Goal: Task Accomplishment & Management: Use online tool/utility

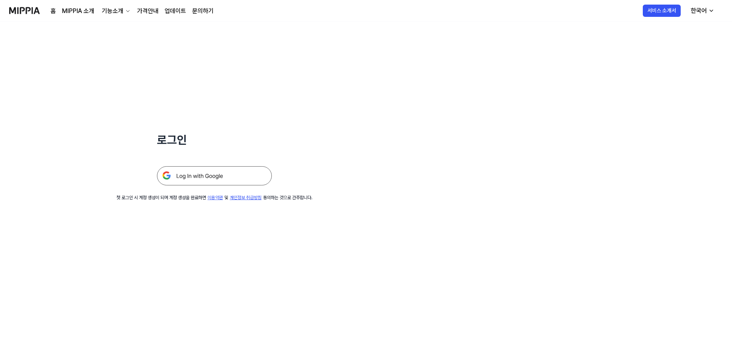
click at [187, 169] on img at bounding box center [214, 175] width 115 height 19
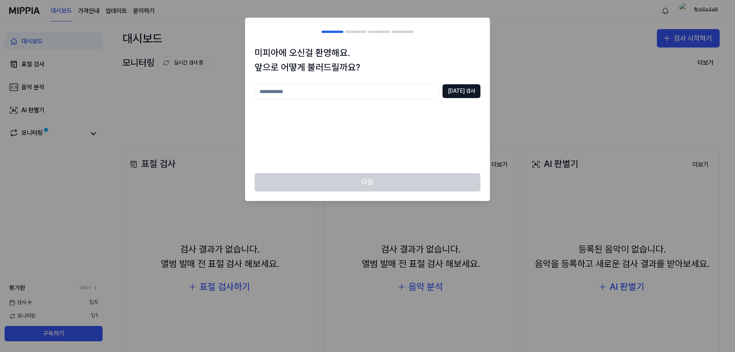
click at [419, 92] on input "text" at bounding box center [347, 91] width 185 height 15
type input "******"
click at [463, 92] on button "[DATE] 검사" at bounding box center [462, 91] width 38 height 14
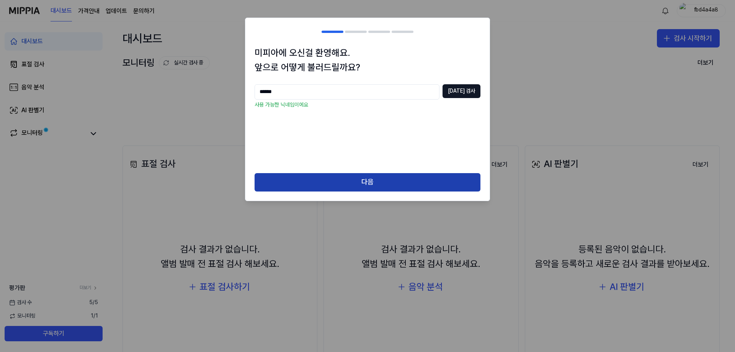
click at [372, 181] on button "다음" at bounding box center [368, 182] width 226 height 18
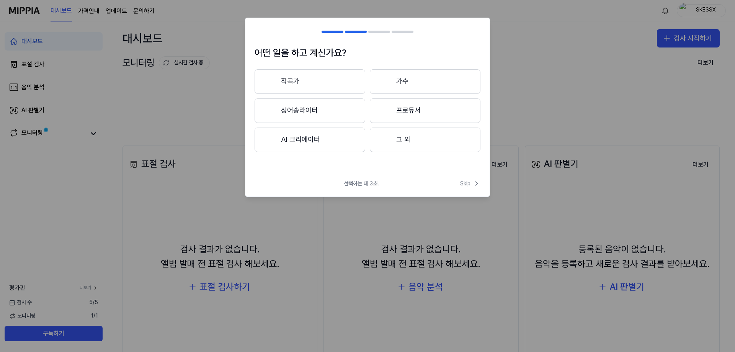
click at [394, 84] on button "가수" at bounding box center [425, 81] width 111 height 25
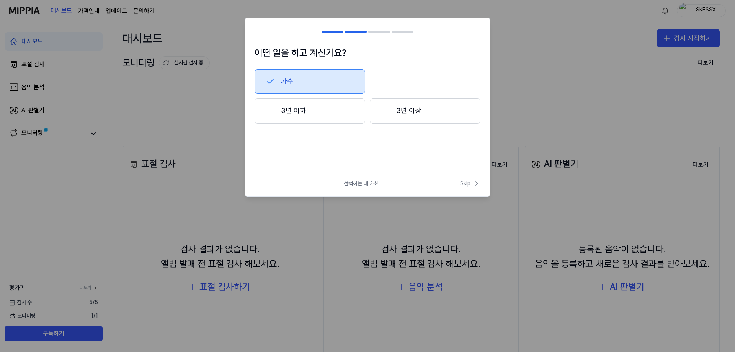
click at [459, 183] on div "어떤 일을 하고 계신가요? 가수 3년 이하 3년 이상 선택하는 데 3초! Skip Skip" at bounding box center [367, 107] width 245 height 179
click at [461, 183] on span "Skip" at bounding box center [470, 184] width 20 height 8
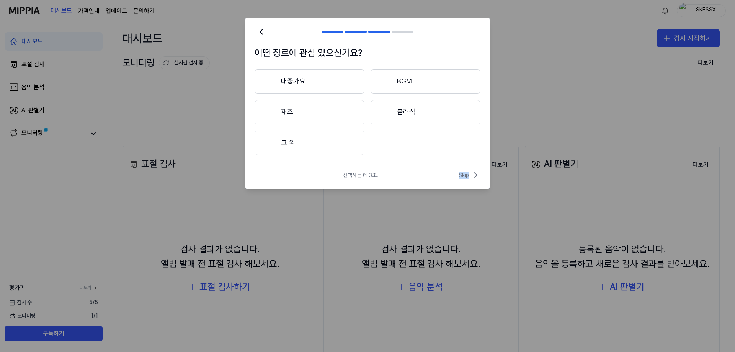
click at [462, 183] on div "선택하는 데 3초! Skip" at bounding box center [368, 179] width 244 height 18
click at [466, 180] on span "Skip" at bounding box center [470, 174] width 22 height 9
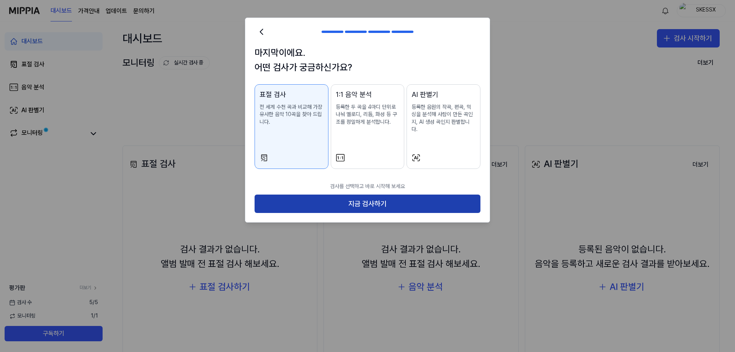
click at [418, 200] on button "지금 검사하기" at bounding box center [368, 204] width 226 height 18
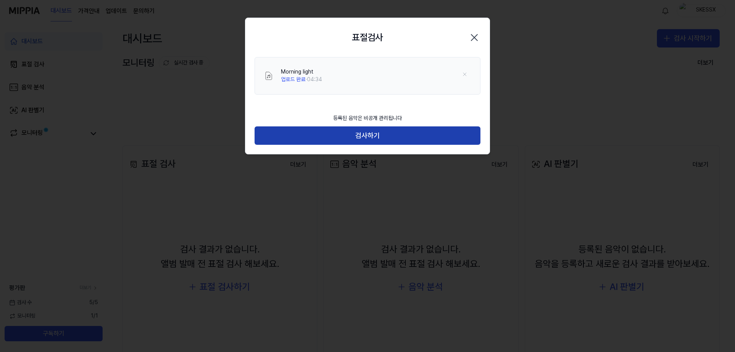
click at [337, 137] on button "검사하기" at bounding box center [368, 135] width 226 height 18
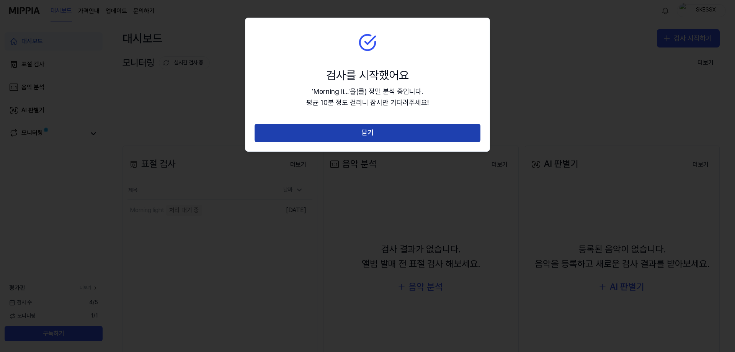
click at [347, 134] on button "닫기" at bounding box center [368, 133] width 226 height 18
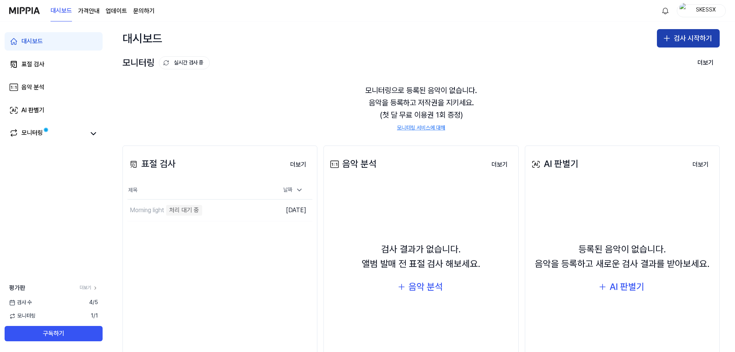
click at [698, 37] on button "검사 시작하기" at bounding box center [688, 38] width 63 height 18
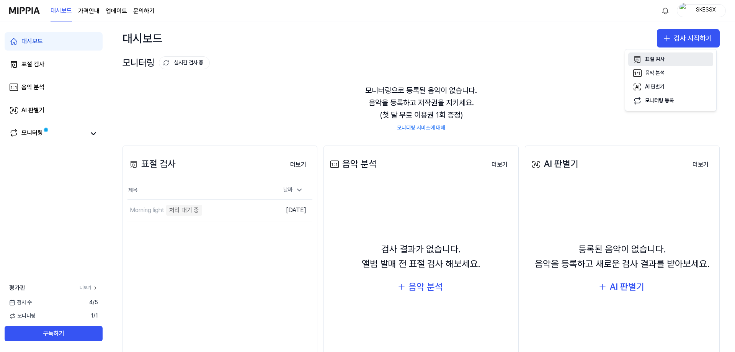
click at [654, 61] on div "표절 검사" at bounding box center [655, 60] width 20 height 8
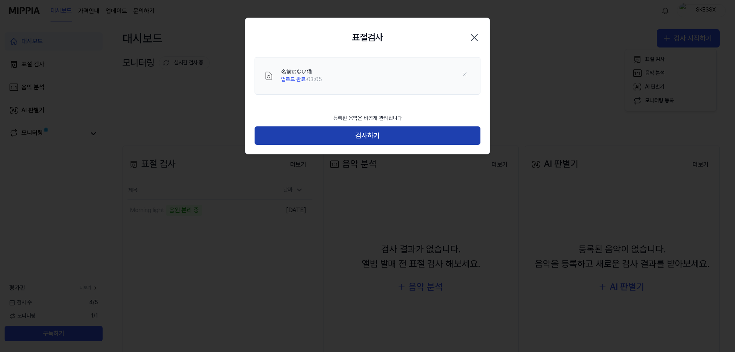
click at [389, 142] on button "검사하기" at bounding box center [368, 135] width 226 height 18
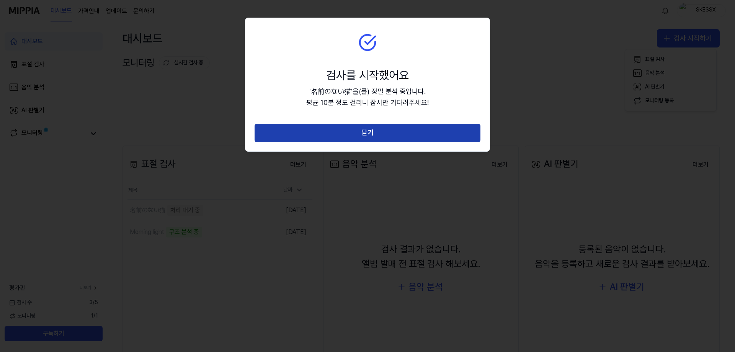
drag, startPoint x: 396, startPoint y: 138, endPoint x: 620, endPoint y: 66, distance: 235.9
click at [396, 138] on button "닫기" at bounding box center [368, 133] width 226 height 18
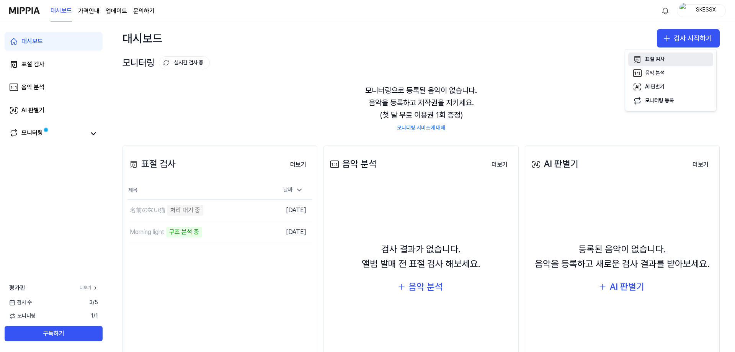
click at [650, 63] on button "표절 검사" at bounding box center [671, 59] width 85 height 14
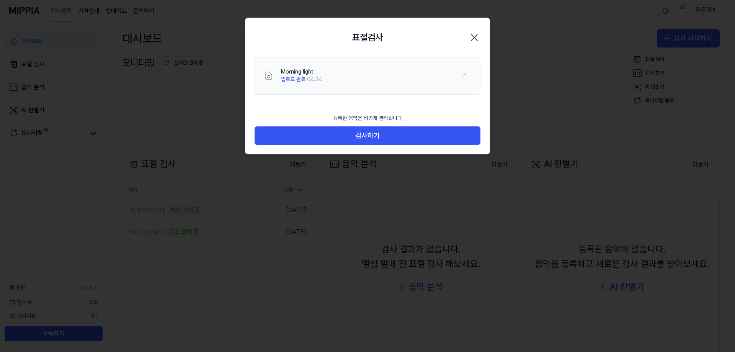
click at [380, 200] on div at bounding box center [367, 176] width 735 height 352
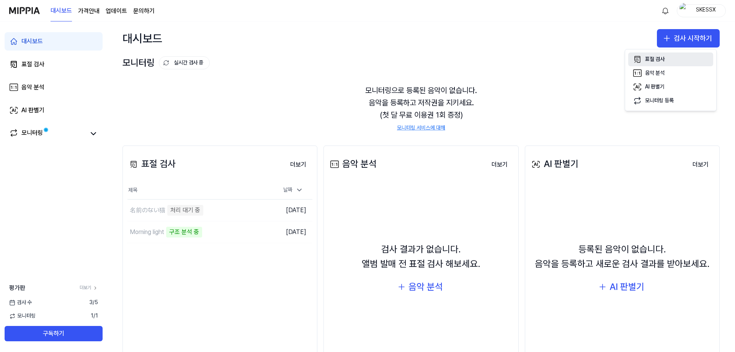
click at [647, 57] on div "표절 검사" at bounding box center [655, 60] width 20 height 8
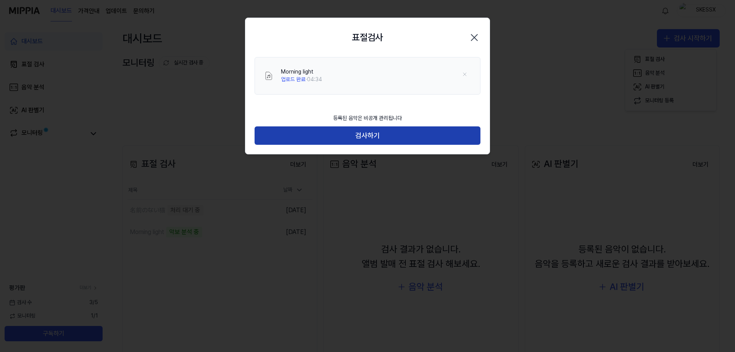
click at [386, 137] on button "검사하기" at bounding box center [368, 135] width 226 height 18
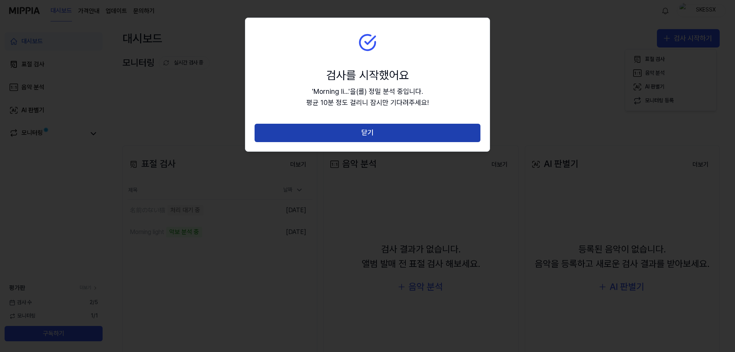
click at [396, 138] on button "닫기" at bounding box center [368, 133] width 226 height 18
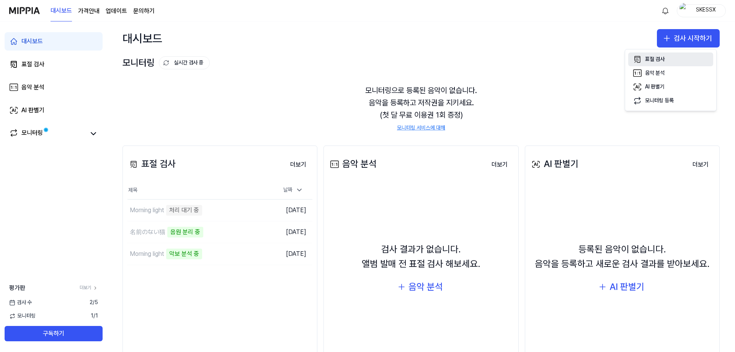
click at [657, 58] on div "표절 검사" at bounding box center [655, 60] width 20 height 8
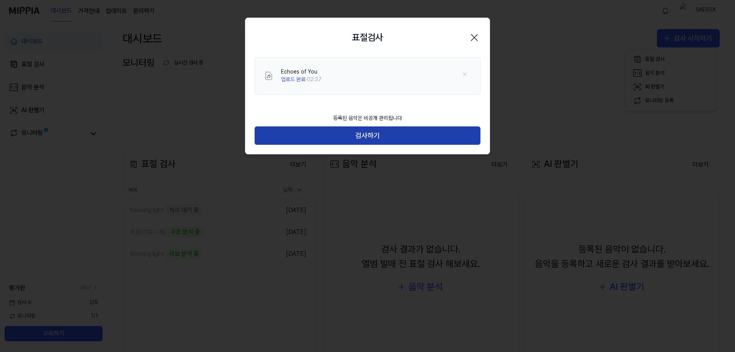
click at [376, 136] on button "검사하기" at bounding box center [368, 135] width 226 height 18
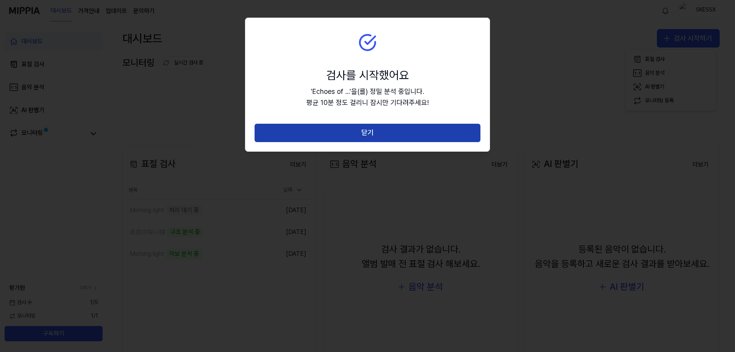
click at [380, 137] on button "닫기" at bounding box center [368, 133] width 226 height 18
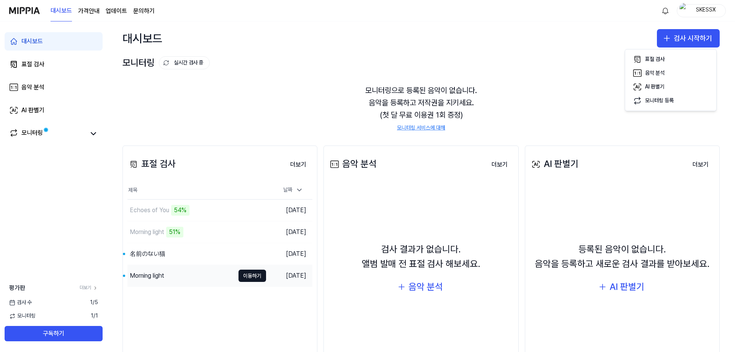
click at [179, 279] on div "Morning light" at bounding box center [181, 275] width 107 height 21
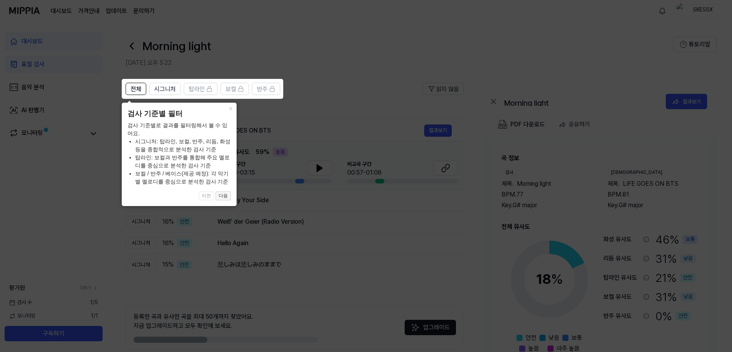
click at [224, 193] on button "다음" at bounding box center [223, 196] width 15 height 9
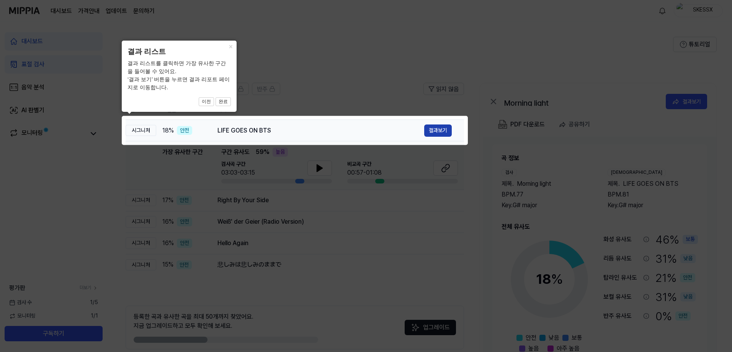
click at [434, 126] on button "결과보기" at bounding box center [438, 130] width 28 height 12
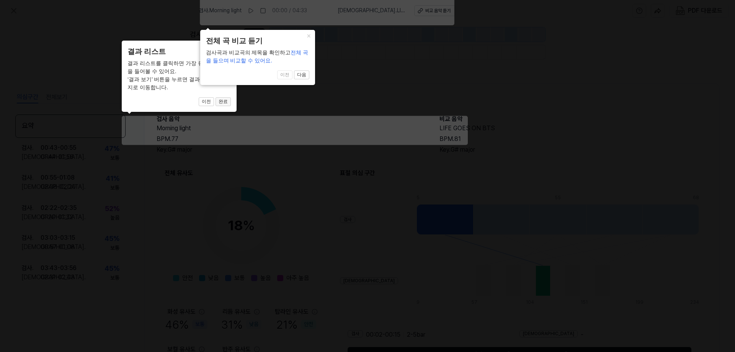
click at [222, 104] on button "완료" at bounding box center [223, 101] width 15 height 9
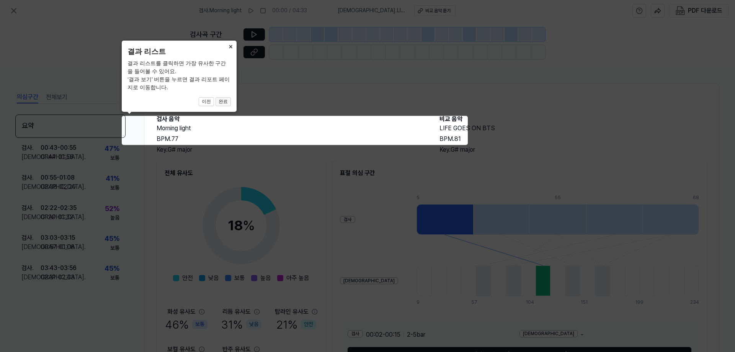
click at [222, 104] on button "완료" at bounding box center [223, 101] width 15 height 9
click at [223, 102] on button "완료" at bounding box center [223, 101] width 15 height 9
click at [224, 101] on button "완료" at bounding box center [223, 101] width 15 height 9
click at [220, 102] on button "완료" at bounding box center [223, 101] width 15 height 9
click at [208, 98] on button "이전" at bounding box center [206, 101] width 15 height 9
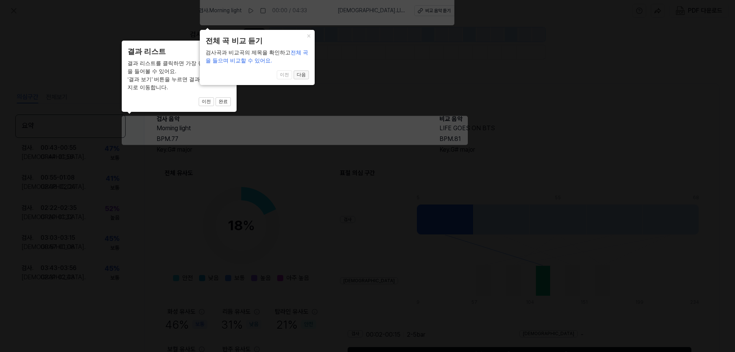
click at [297, 71] on button "다음" at bounding box center [301, 74] width 15 height 9
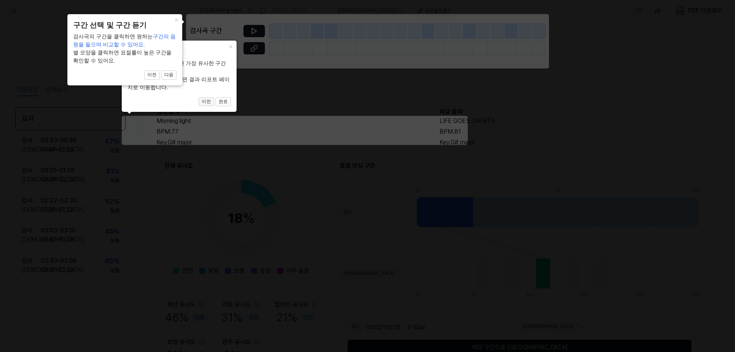
click at [208, 106] on button "이전" at bounding box center [206, 101] width 15 height 9
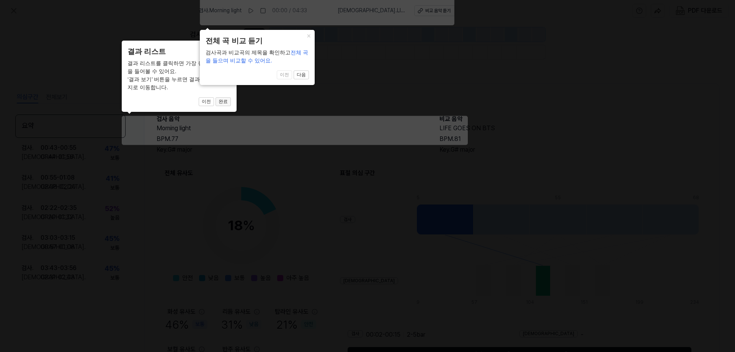
click at [226, 102] on button "완료" at bounding box center [223, 101] width 15 height 9
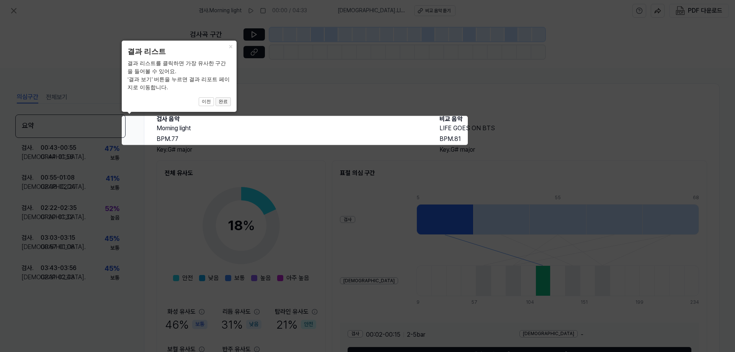
click at [223, 102] on button "완료" at bounding box center [223, 101] width 15 height 9
click at [377, 118] on icon at bounding box center [367, 176] width 735 height 352
click at [245, 126] on icon at bounding box center [367, 176] width 735 height 352
click at [326, 133] on icon at bounding box center [367, 176] width 735 height 352
click at [439, 140] on icon at bounding box center [367, 176] width 735 height 352
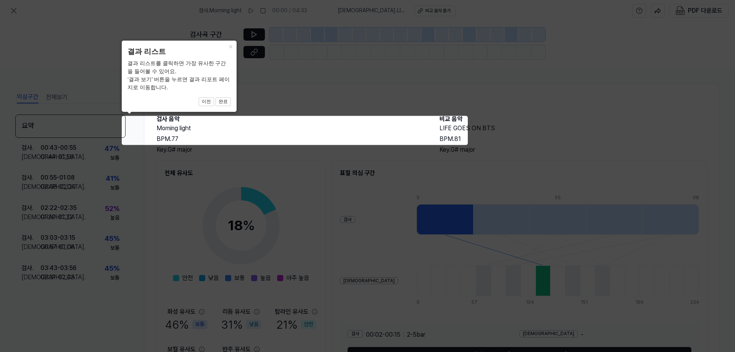
click at [454, 140] on icon at bounding box center [367, 176] width 735 height 352
click at [329, 105] on icon at bounding box center [367, 176] width 735 height 352
click at [197, 103] on span "이전 완료" at bounding box center [179, 101] width 103 height 9
click at [220, 104] on button "완료" at bounding box center [223, 101] width 15 height 9
click at [202, 80] on div "× 결과 리스트 결과 리스트를 클릭하면 가장 유사한 구간을 들어볼 수 있어요. ‘결과 보기’ 버튼을 누르면 결과 리포트 페이지로 이동합니다. …" at bounding box center [179, 76] width 115 height 71
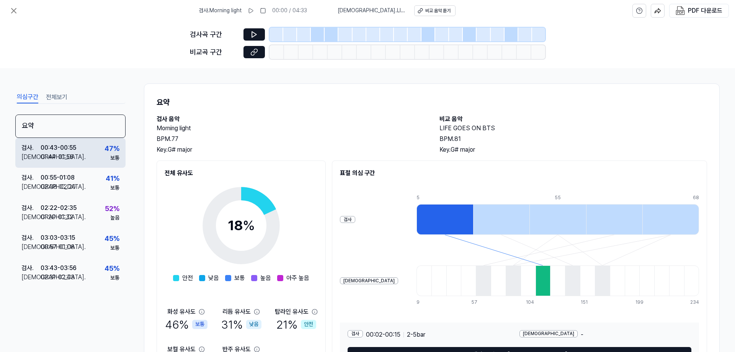
click at [120, 158] on div "검사 . 00:43 - 00:55 비교 . 01:44 - 01:56 47 % 보통" at bounding box center [70, 153] width 110 height 30
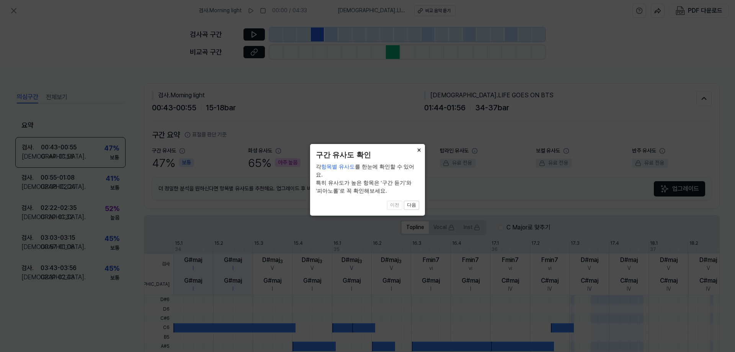
click at [417, 150] on button "×" at bounding box center [419, 149] width 12 height 11
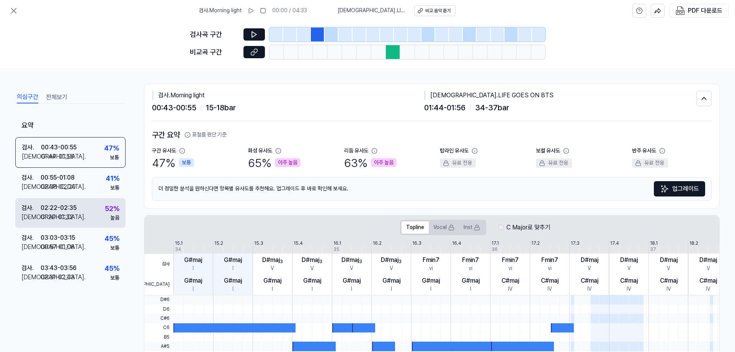
click at [84, 211] on div "검사 . 02:22 - 02:35 비교 . 01:20 - 01:32 52 % 높음" at bounding box center [70, 213] width 110 height 30
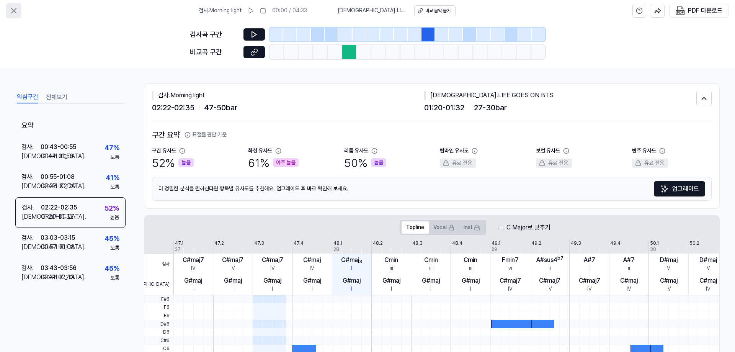
click at [18, 11] on icon at bounding box center [13, 10] width 9 height 9
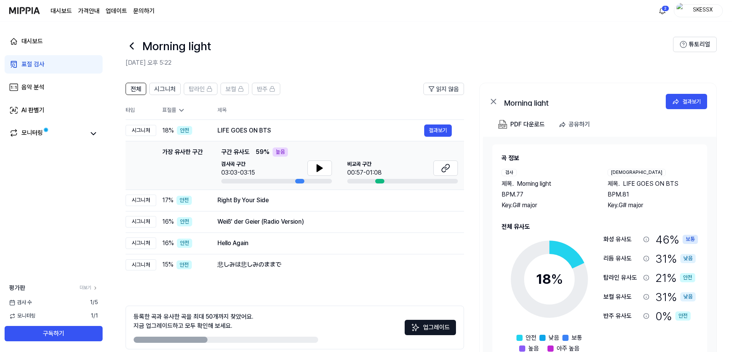
click at [183, 110] on icon at bounding box center [182, 111] width 4 height 2
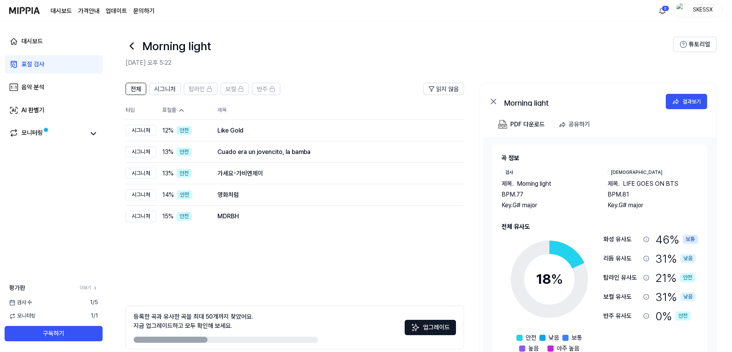
click at [180, 112] on icon at bounding box center [182, 110] width 8 height 8
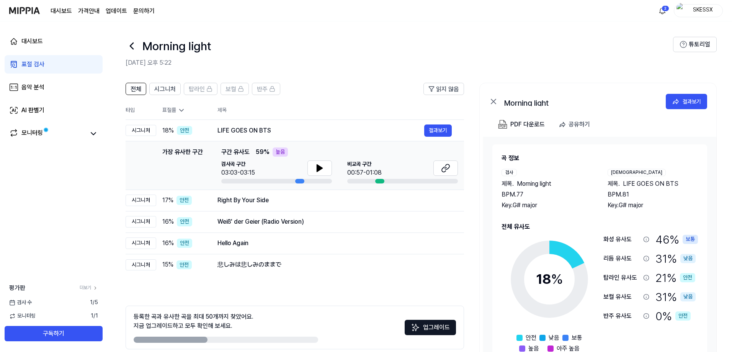
click at [62, 62] on link "표절 검사" at bounding box center [54, 64] width 98 height 18
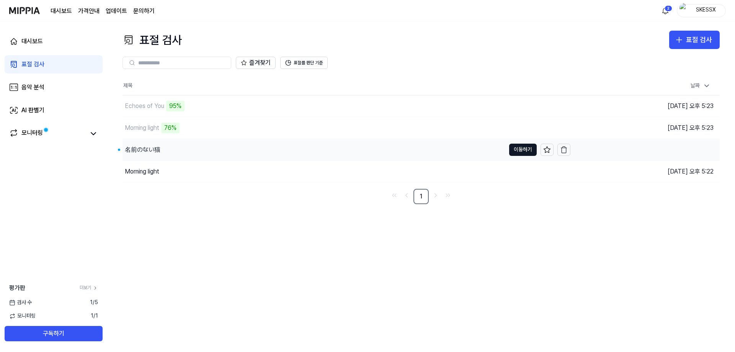
click at [179, 152] on div "名前のない猫" at bounding box center [314, 149] width 383 height 21
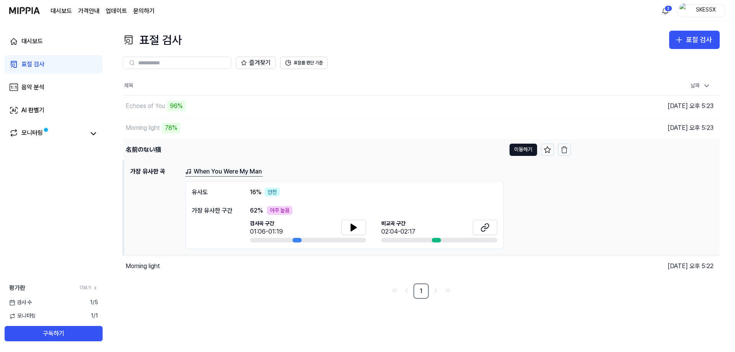
click at [142, 151] on div "名前のない猫" at bounding box center [144, 149] width 36 height 9
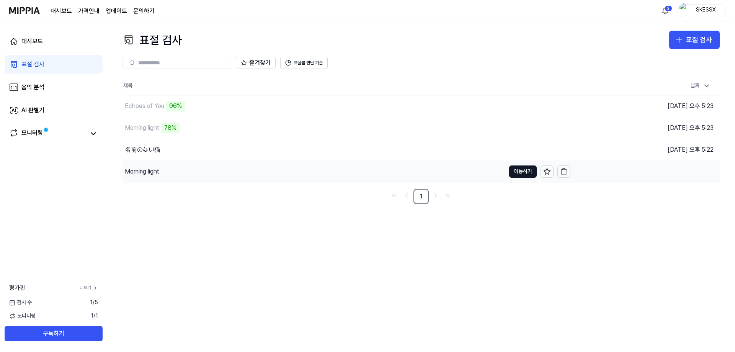
click at [143, 169] on div "Morning light" at bounding box center [142, 171] width 34 height 9
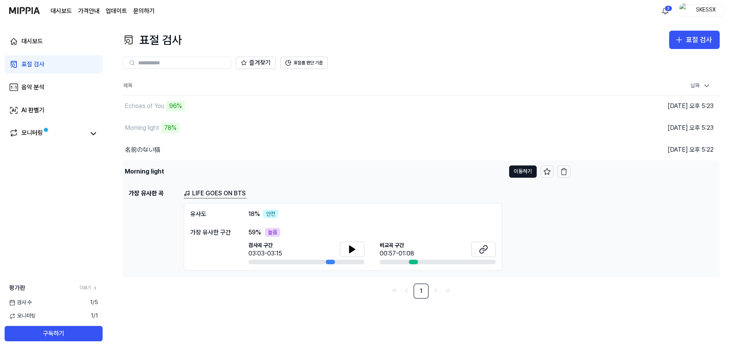
click at [143, 169] on div "Morning light" at bounding box center [144, 171] width 39 height 9
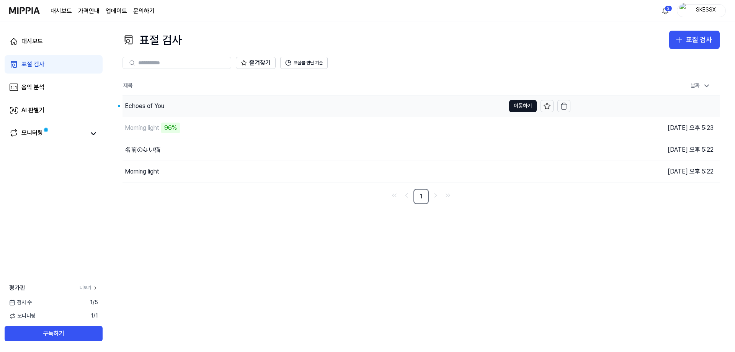
click at [148, 106] on div "Echoes of You" at bounding box center [144, 106] width 39 height 9
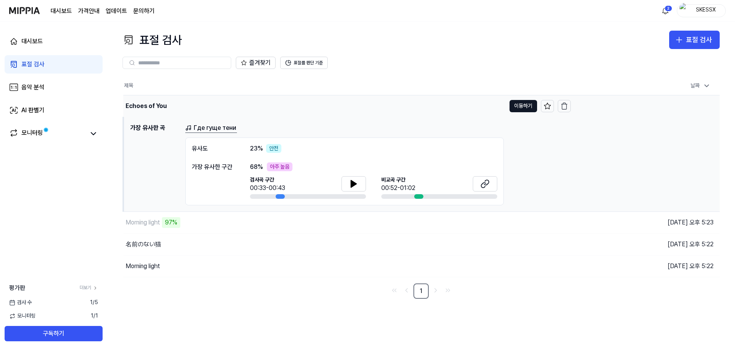
click at [148, 106] on div "Echoes of You" at bounding box center [146, 106] width 41 height 9
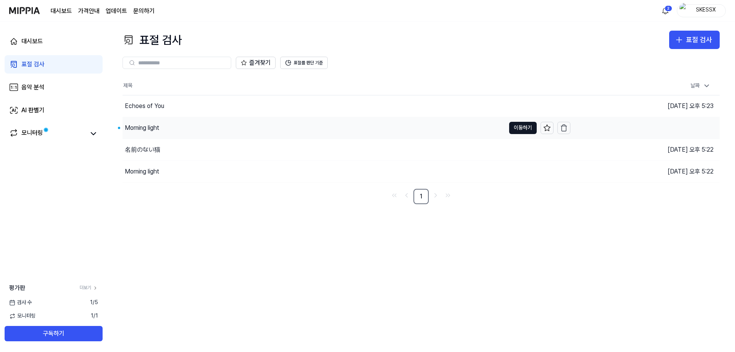
click at [228, 126] on div "Morning light" at bounding box center [314, 127] width 383 height 21
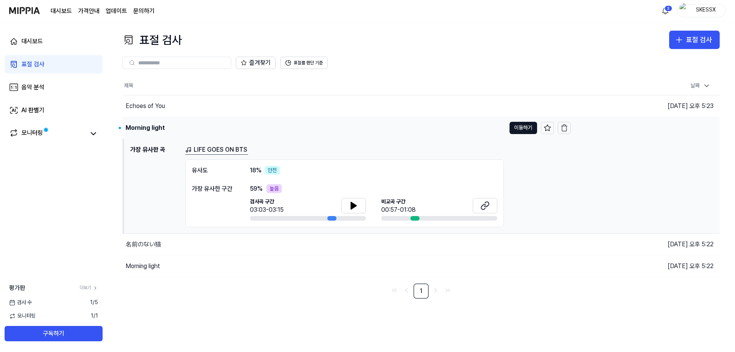
click at [228, 126] on div "Morning light" at bounding box center [314, 127] width 383 height 21
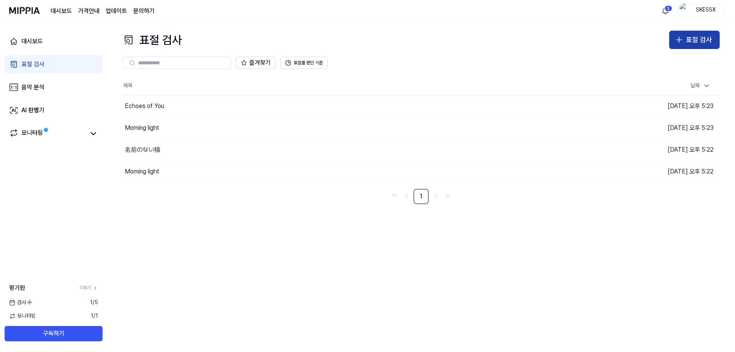
click at [689, 39] on div "표절 검사" at bounding box center [699, 39] width 26 height 11
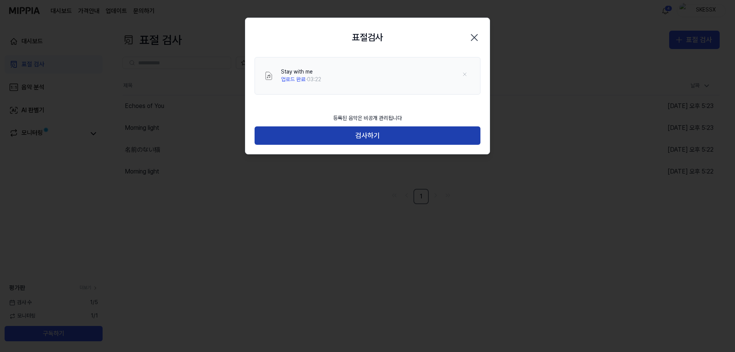
click at [389, 138] on button "검사하기" at bounding box center [368, 135] width 226 height 18
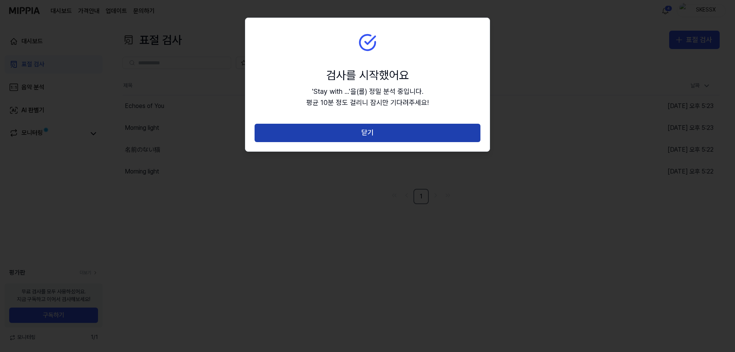
click at [382, 137] on button "닫기" at bounding box center [368, 133] width 226 height 18
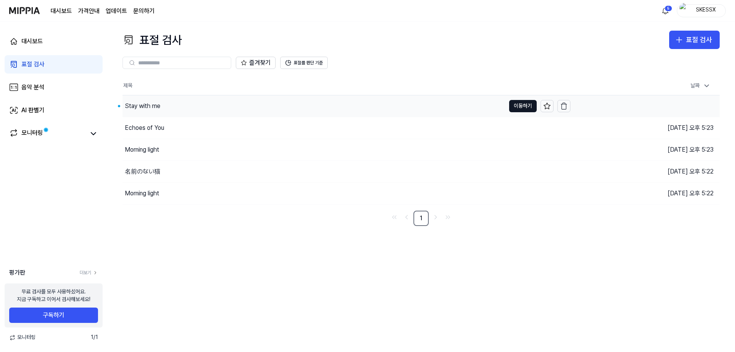
click at [198, 105] on div "Stay with me" at bounding box center [314, 105] width 383 height 21
